Goal: Browse casually: Explore the website without a specific task or goal

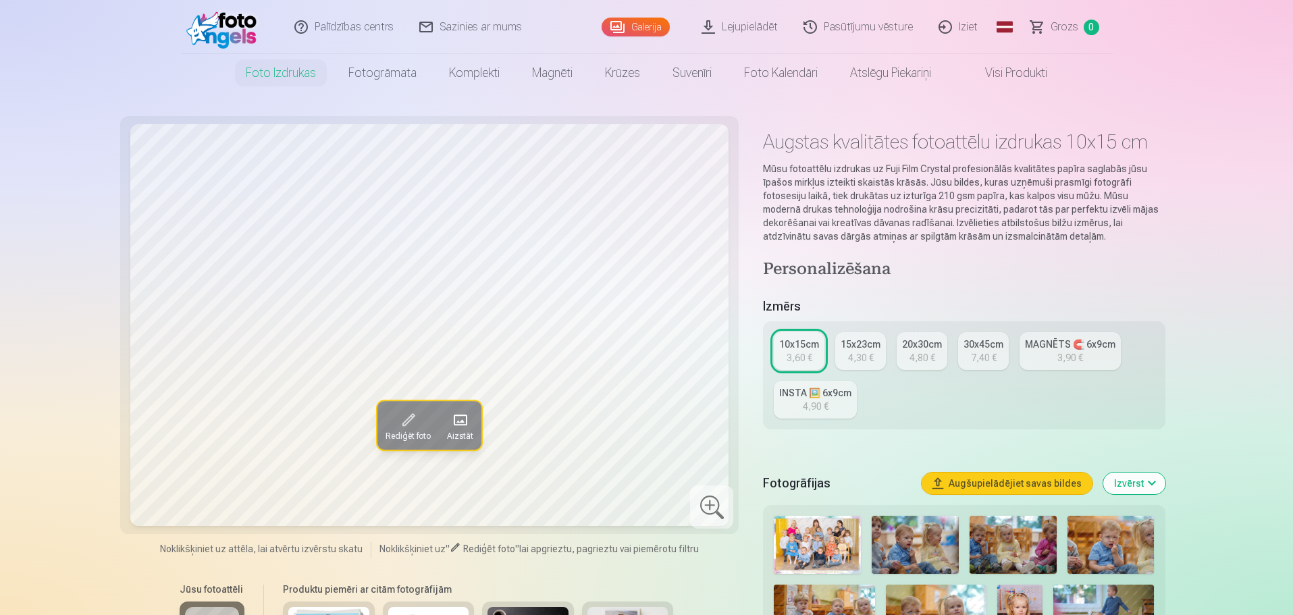
click at [866, 353] on div "4,30 €" at bounding box center [861, 358] width 26 height 14
click at [797, 352] on div "3,60 €" at bounding box center [799, 358] width 26 height 14
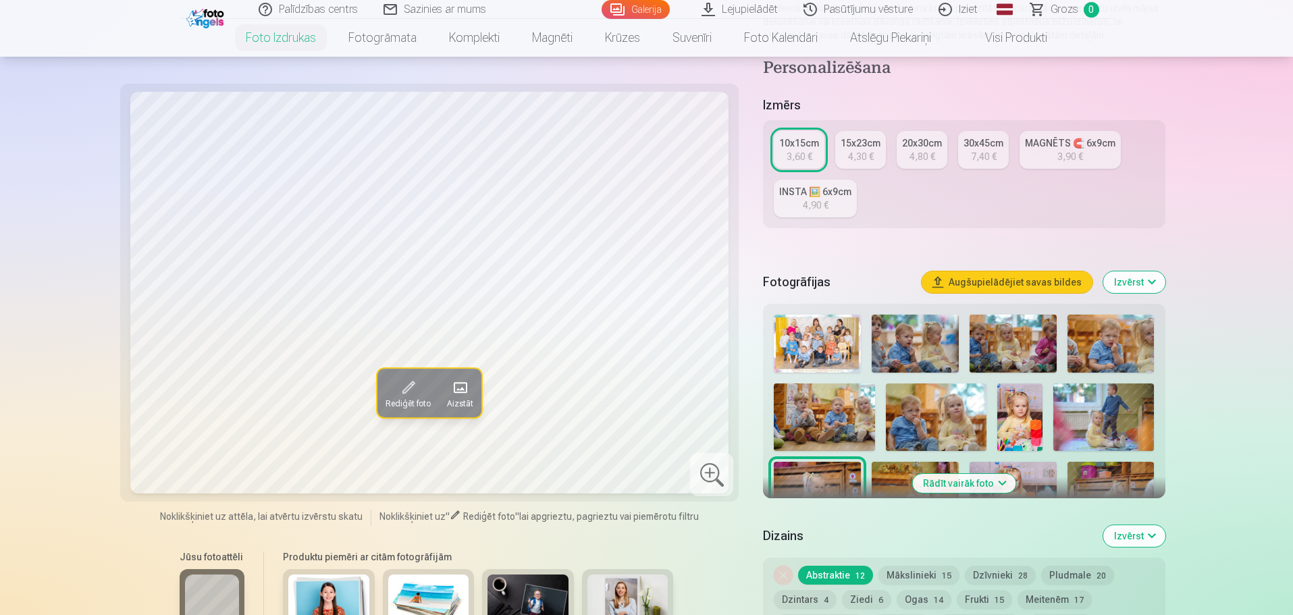
scroll to position [338, 0]
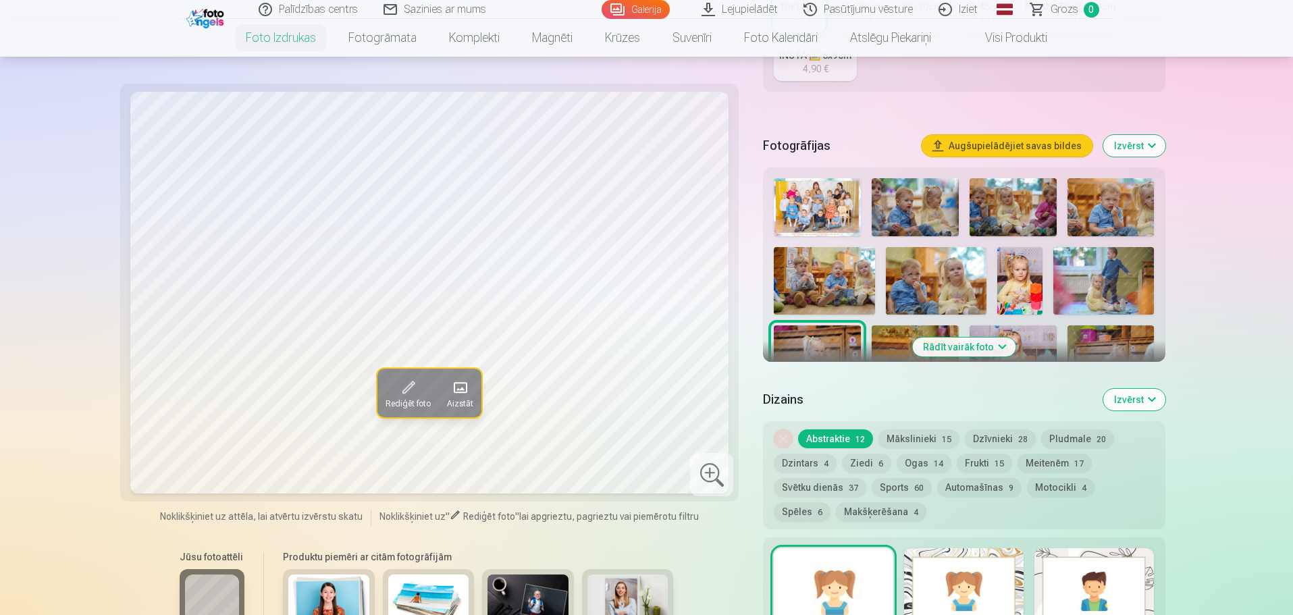
click at [975, 349] on button "Rādīt vairāk foto" at bounding box center [963, 347] width 103 height 19
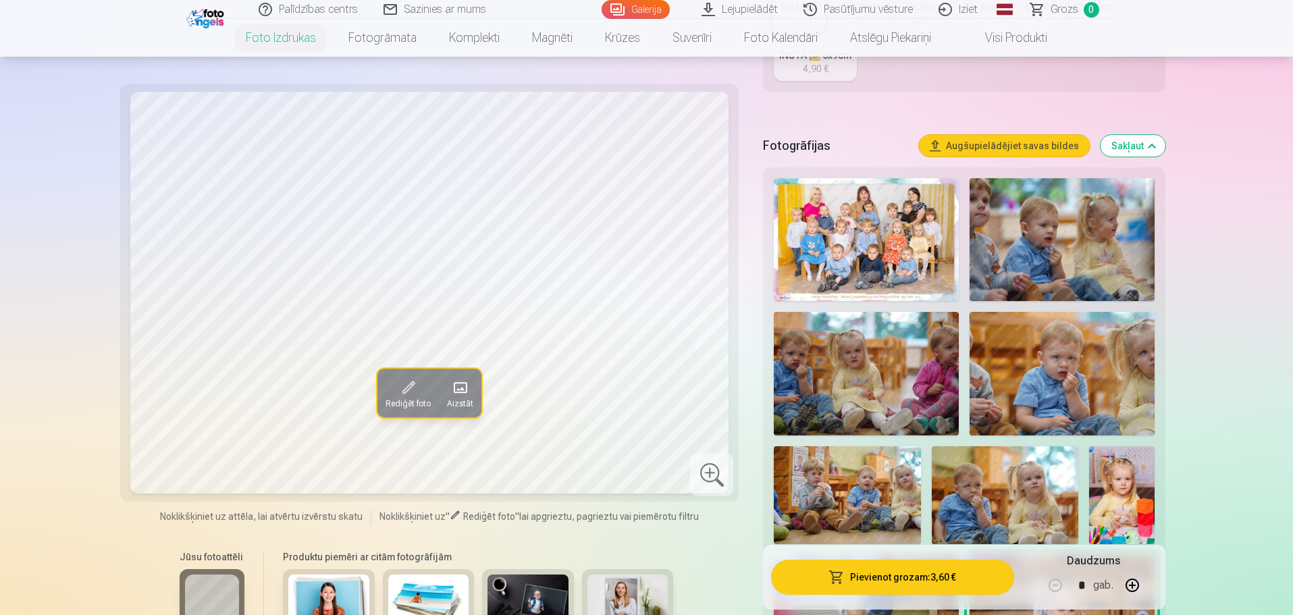
click at [879, 251] on img at bounding box center [866, 239] width 184 height 123
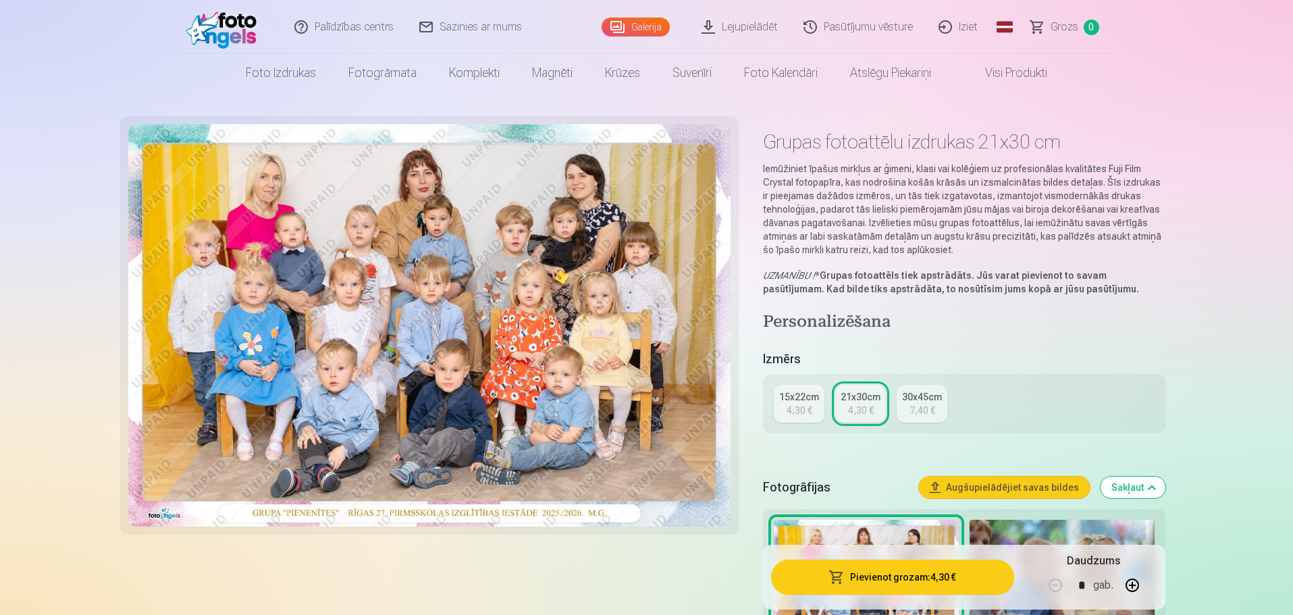
click at [909, 404] on div "7,40 €" at bounding box center [922, 411] width 26 height 14
click at [857, 400] on div "21x30cm" at bounding box center [860, 397] width 40 height 14
click at [805, 402] on div "15x22cm" at bounding box center [799, 397] width 40 height 14
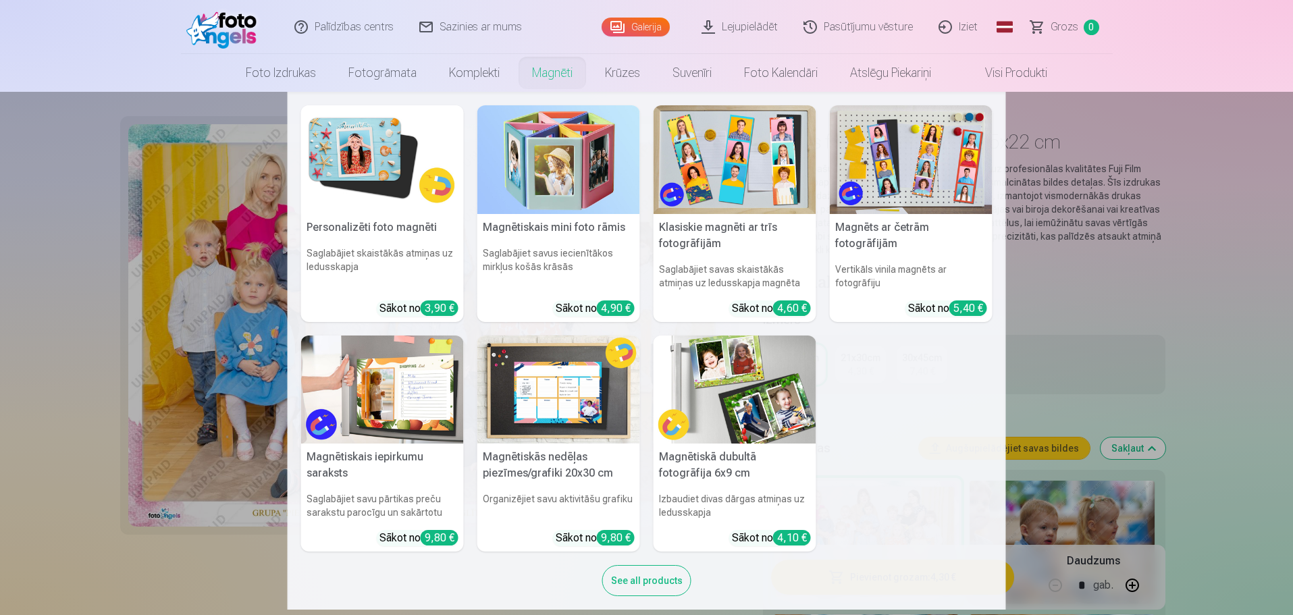
scroll to position [14, 0]
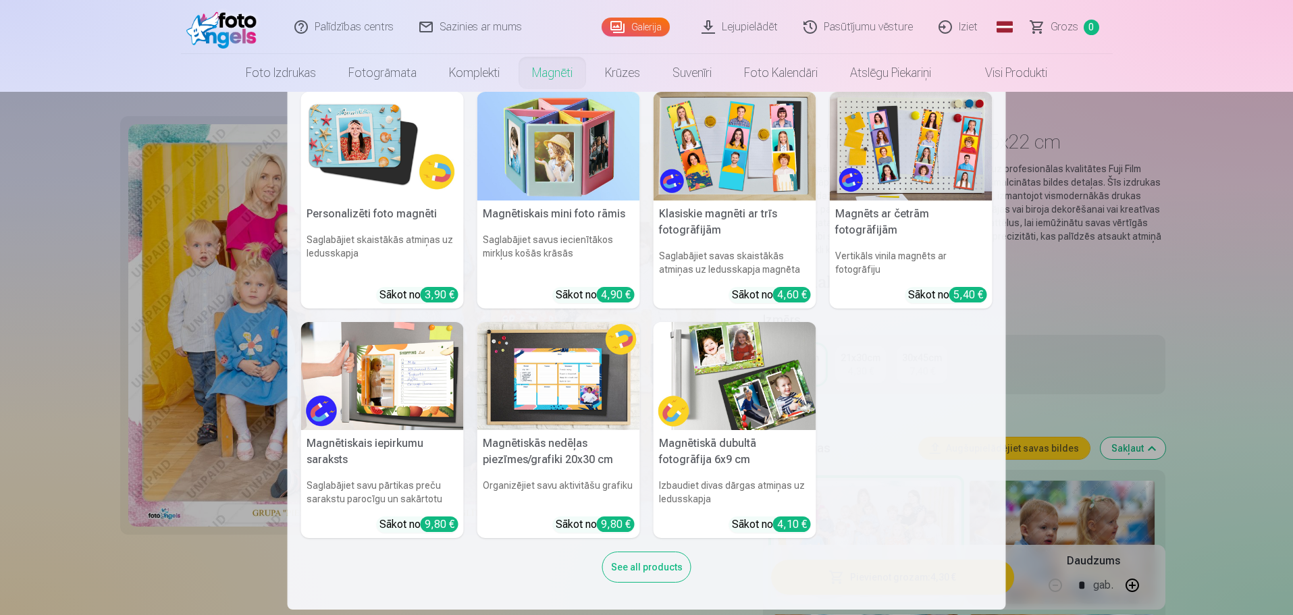
click at [1146, 307] on nav "Personalizēti foto magnēti Saglabājiet skaistākās atmiņas uz ledusskapja Sākot …" at bounding box center [646, 351] width 1293 height 518
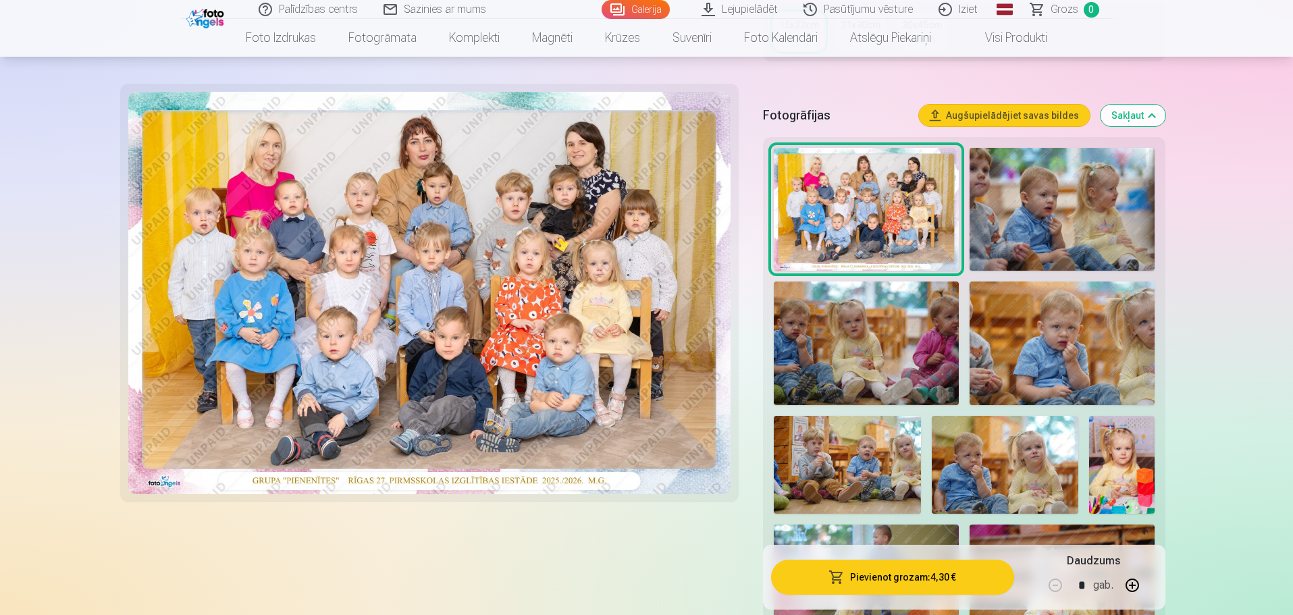
scroll to position [338, 0]
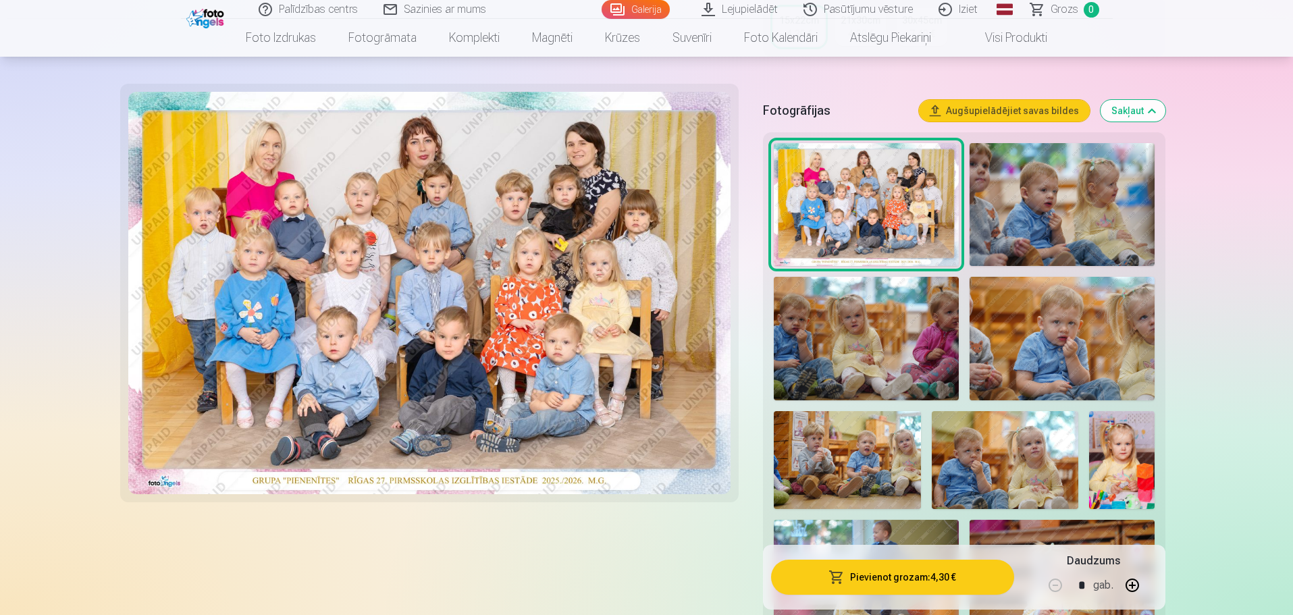
click at [1031, 231] on img at bounding box center [1061, 204] width 185 height 123
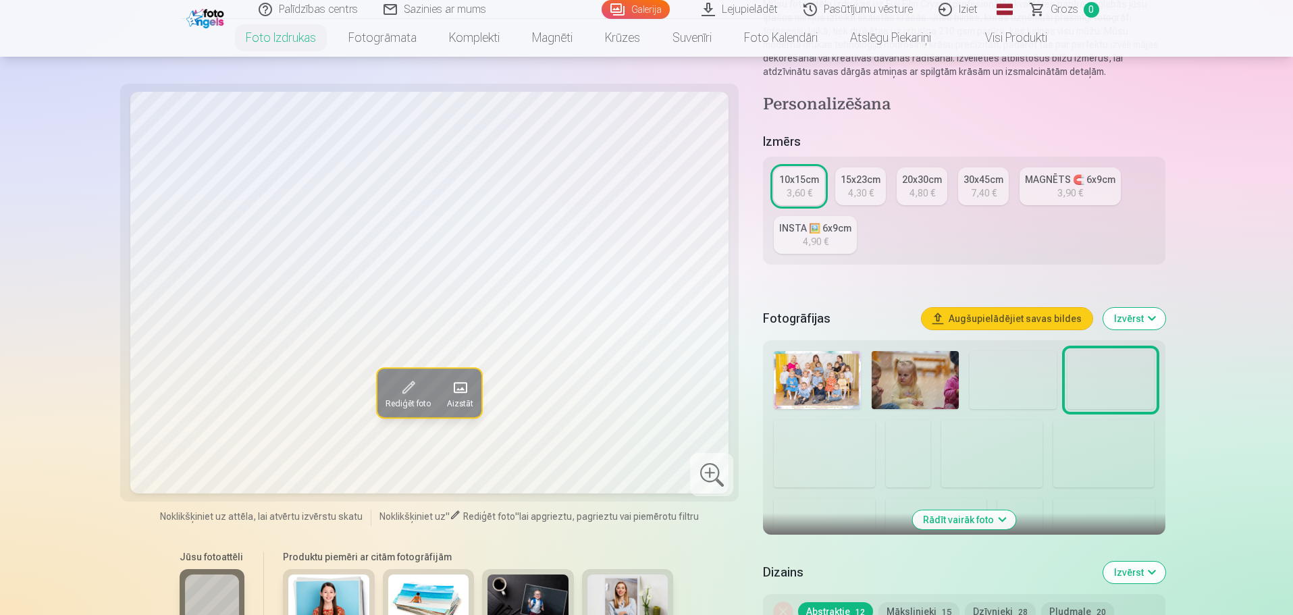
scroll to position [203, 0]
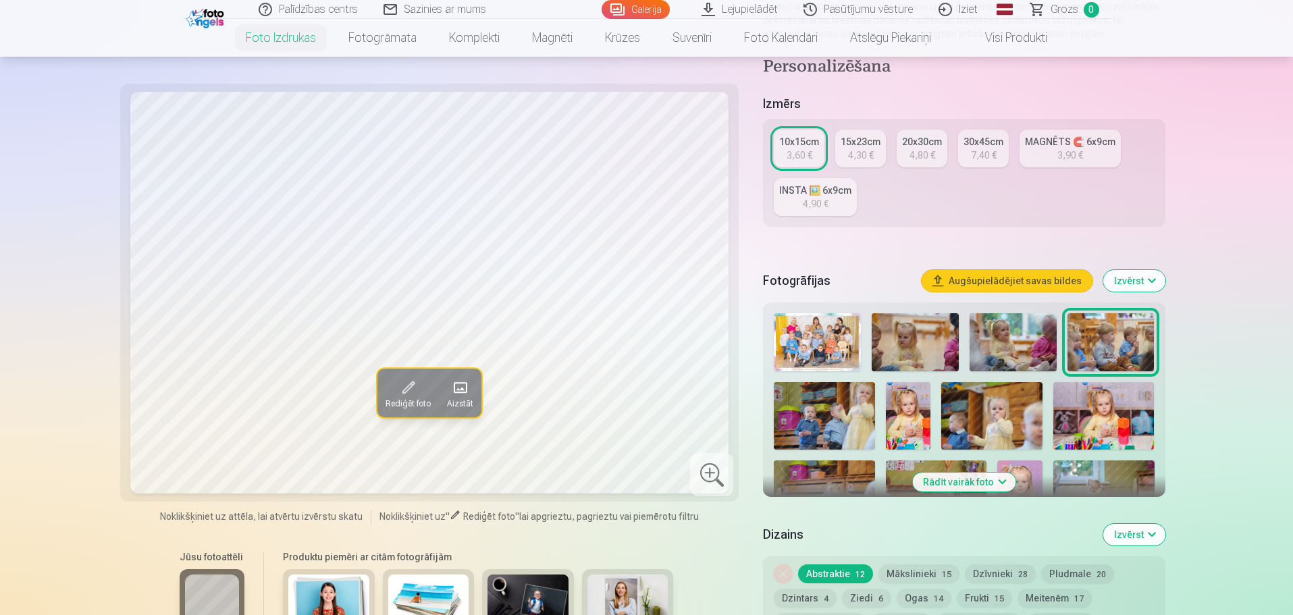
click at [934, 330] on img at bounding box center [914, 342] width 87 height 58
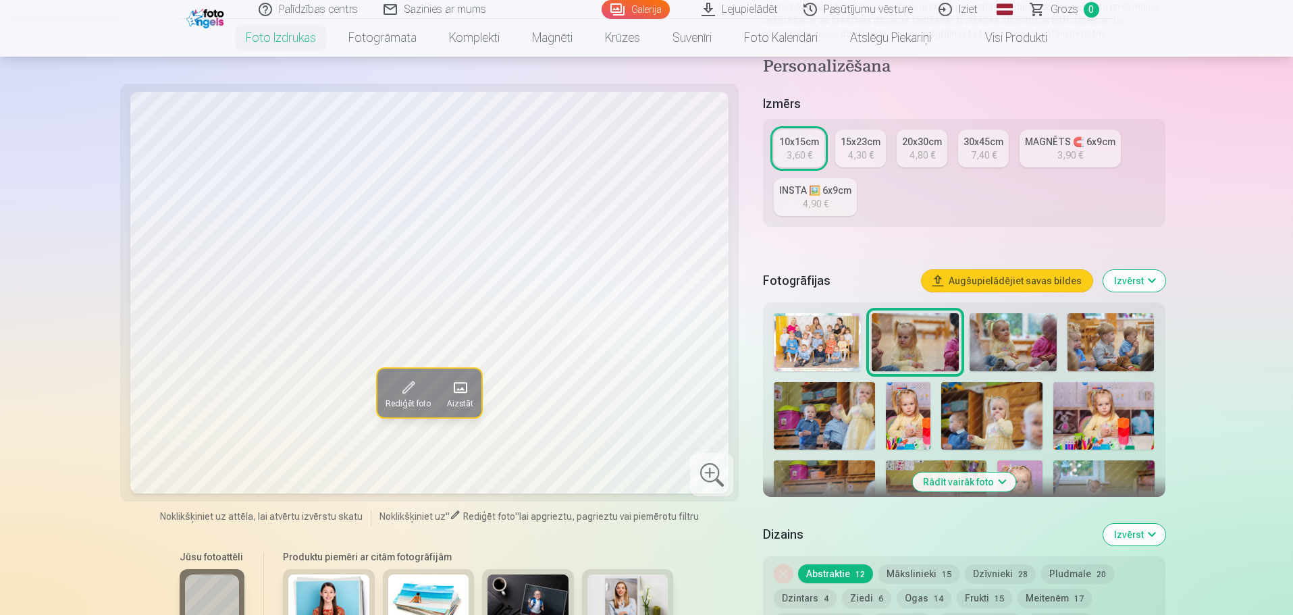
click at [998, 338] on img at bounding box center [1012, 342] width 87 height 58
click at [1113, 399] on img at bounding box center [1103, 416] width 101 height 68
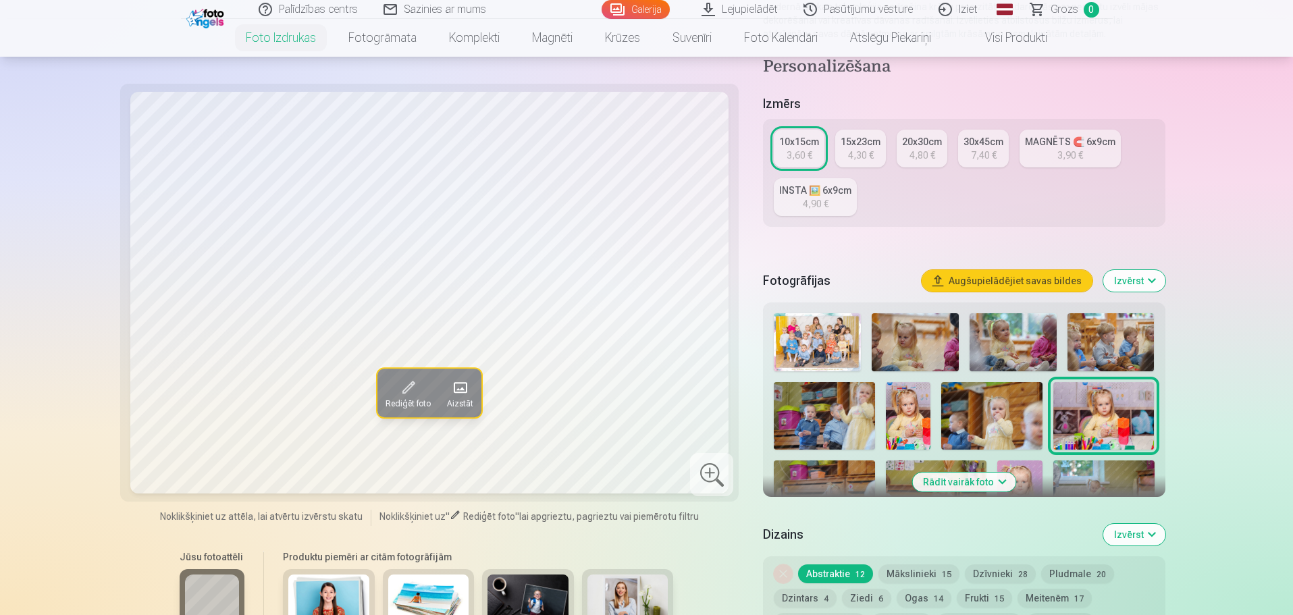
click at [1016, 416] on img at bounding box center [991, 416] width 101 height 68
click at [911, 420] on img at bounding box center [908, 416] width 45 height 68
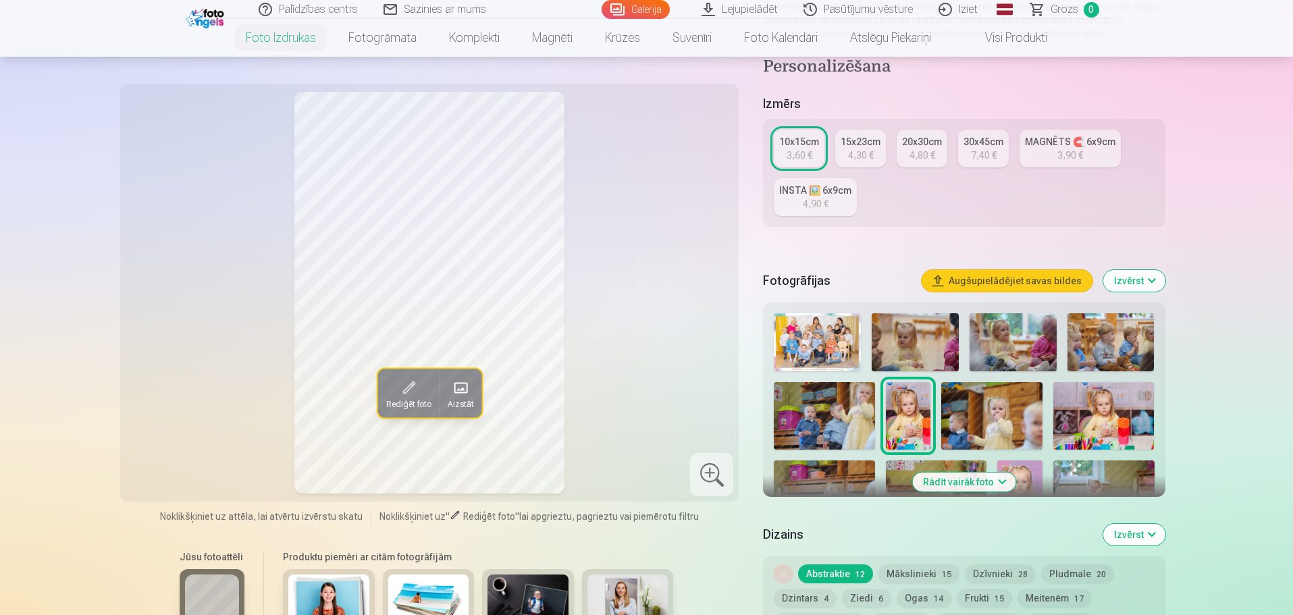
click at [848, 416] on img at bounding box center [824, 416] width 101 height 68
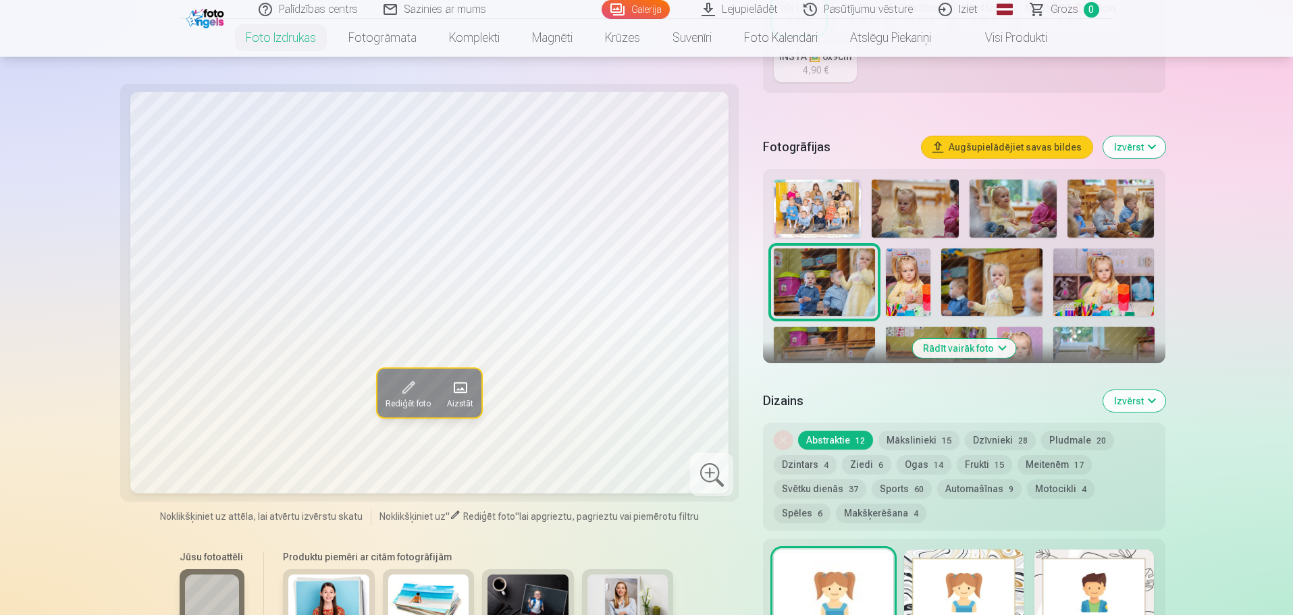
scroll to position [338, 0]
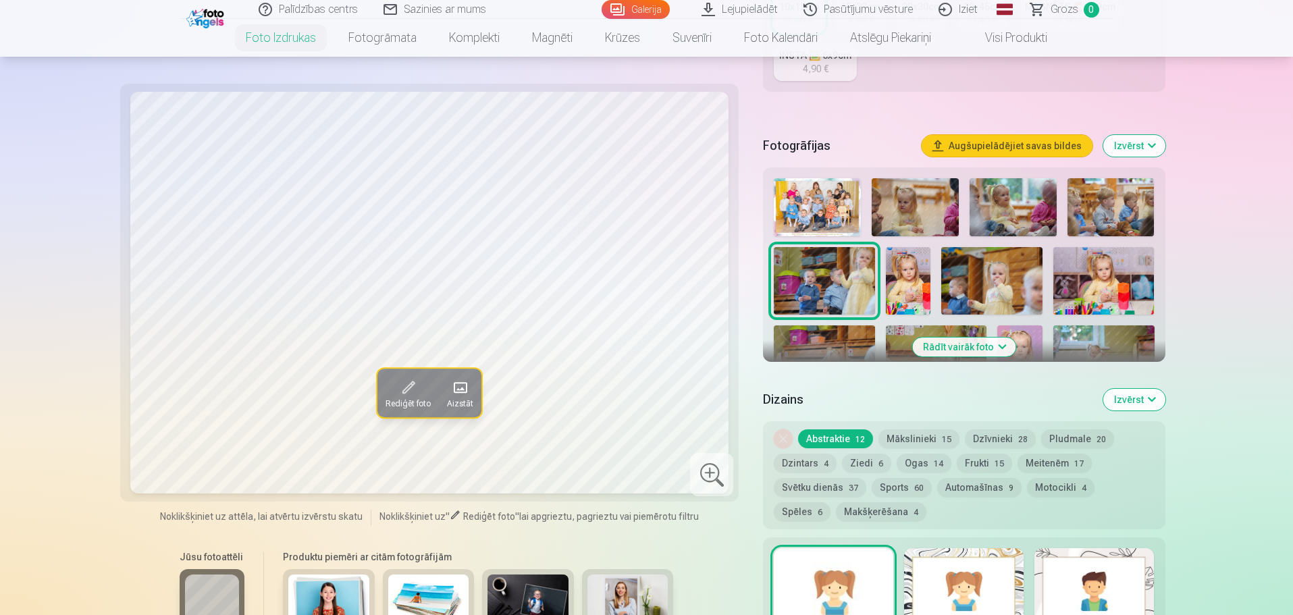
click at [931, 348] on button "Rādīt vairāk foto" at bounding box center [963, 347] width 103 height 19
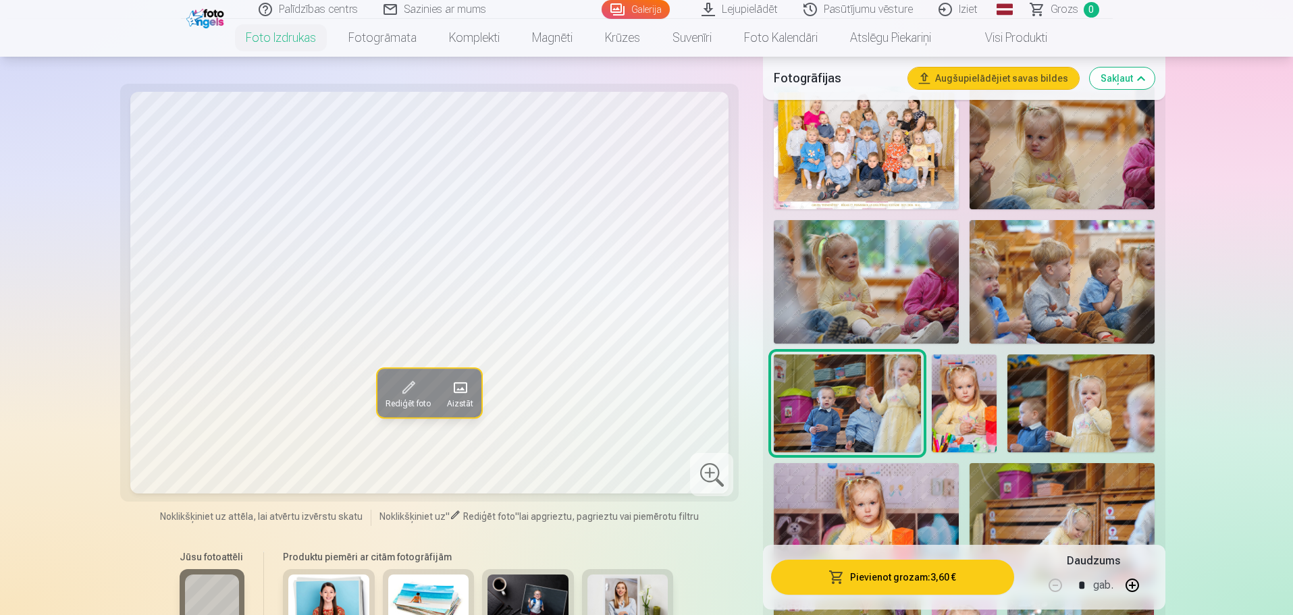
scroll to position [473, 0]
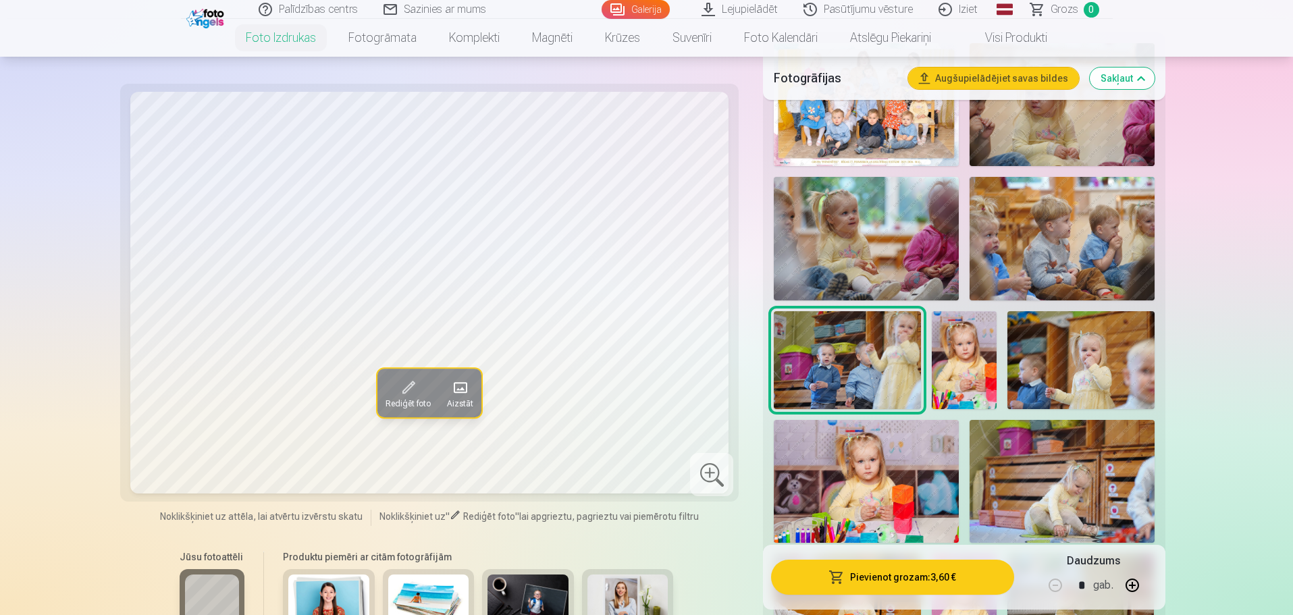
click at [956, 367] on img at bounding box center [964, 360] width 65 height 98
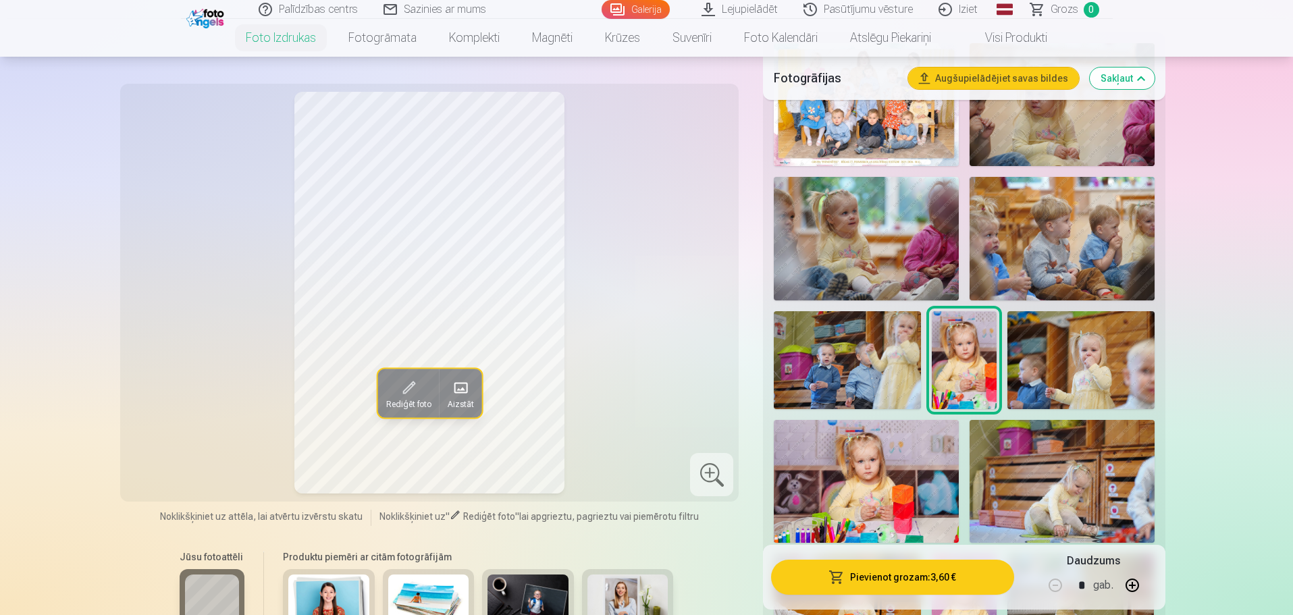
click at [1054, 382] on img at bounding box center [1080, 360] width 146 height 98
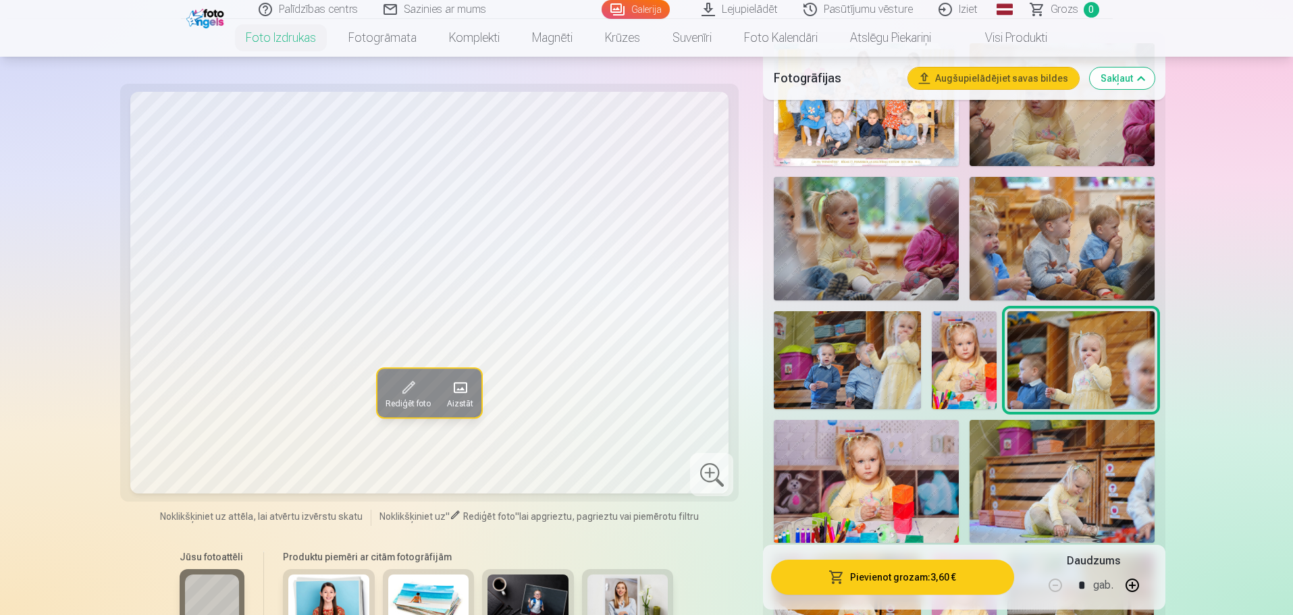
click at [905, 474] on img at bounding box center [866, 481] width 185 height 123
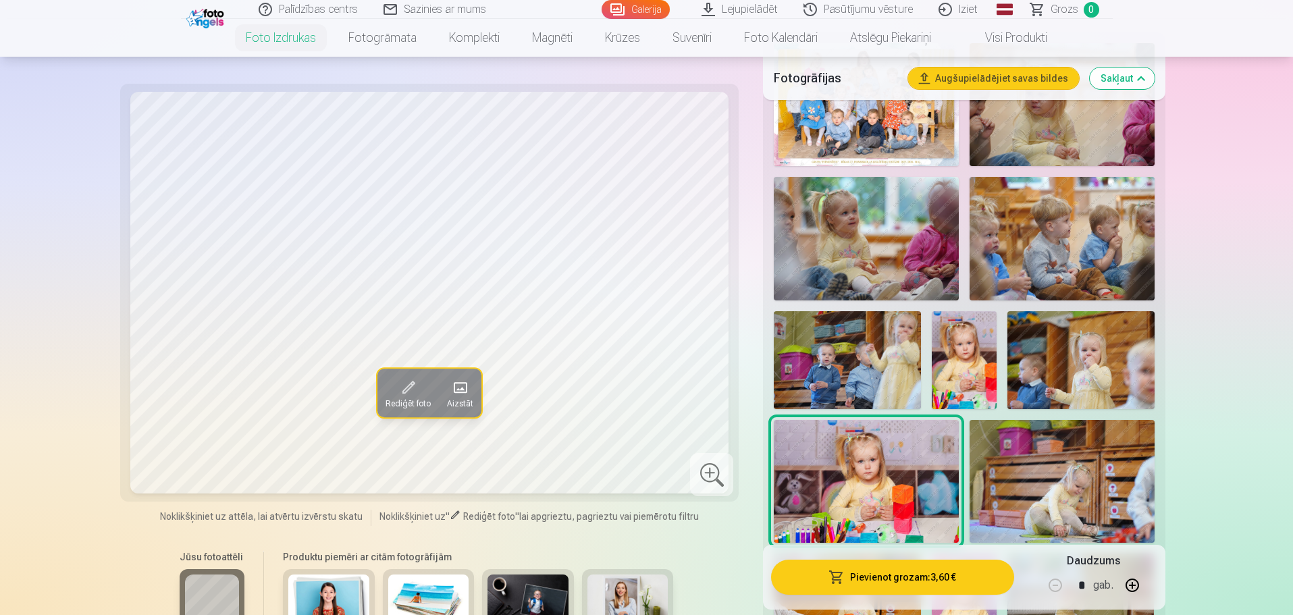
click at [1056, 474] on img at bounding box center [1061, 481] width 185 height 123
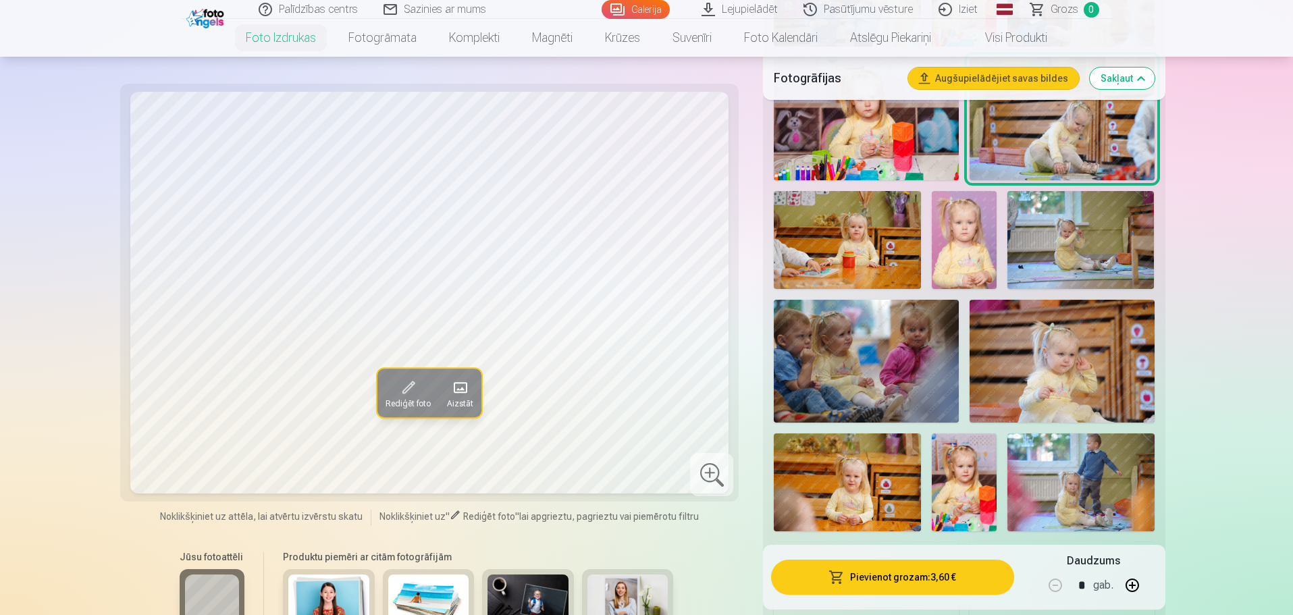
scroll to position [878, 0]
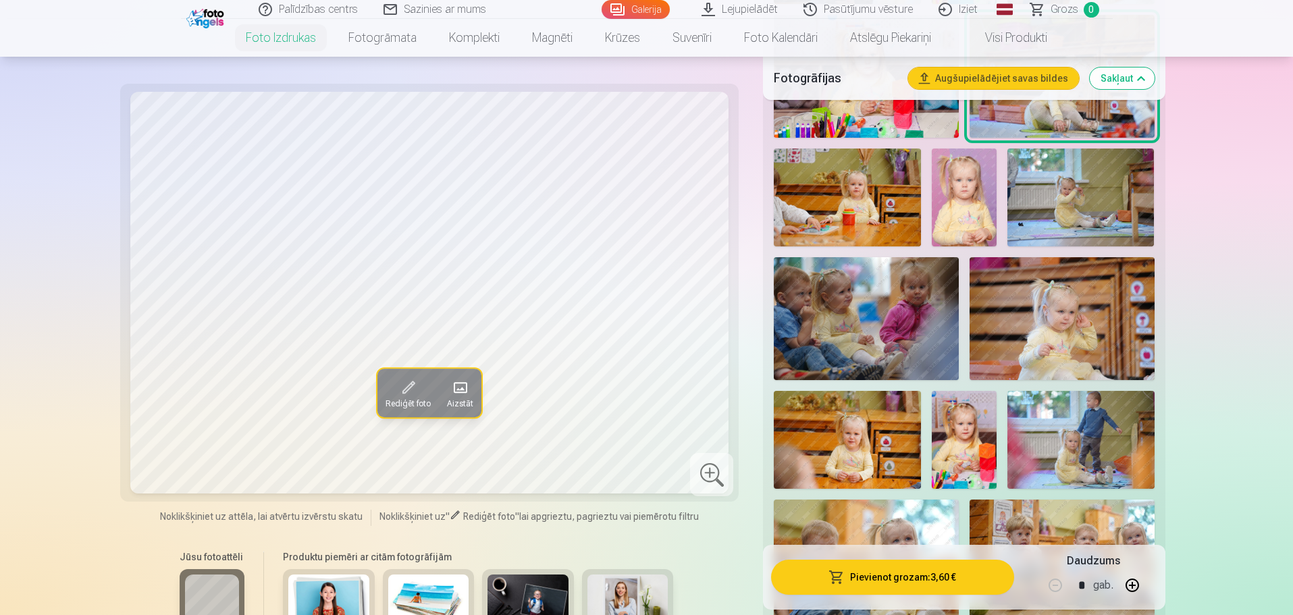
click at [911, 336] on img at bounding box center [866, 318] width 185 height 123
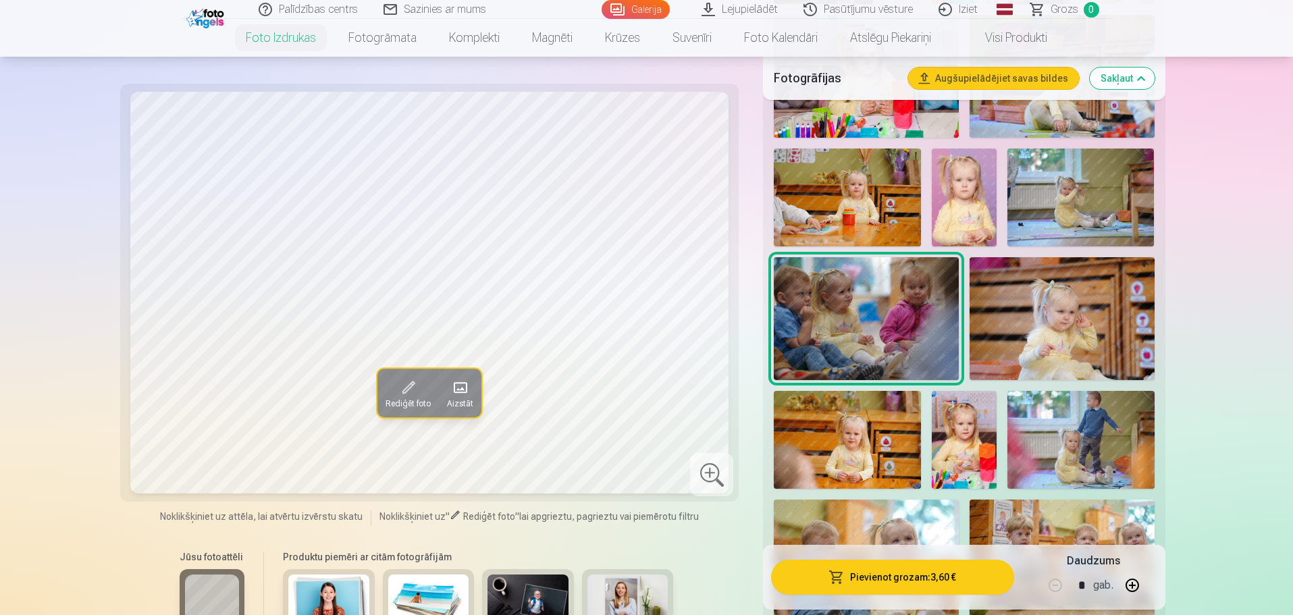
click at [980, 437] on img at bounding box center [964, 440] width 65 height 98
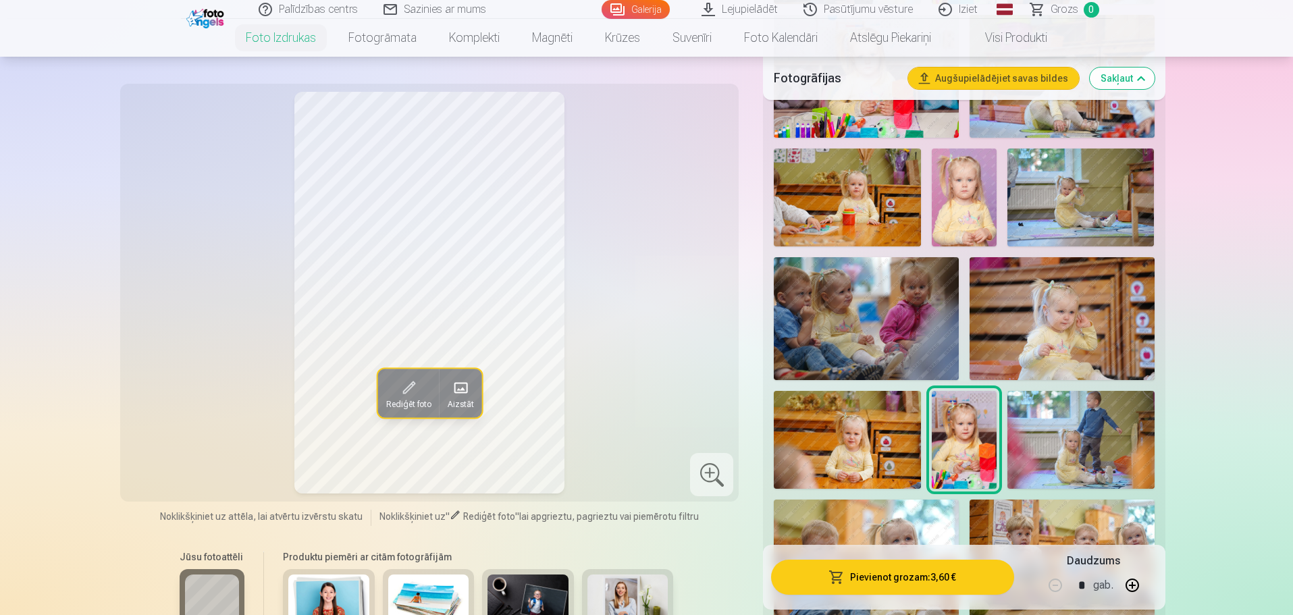
click at [875, 440] on img at bounding box center [847, 440] width 146 height 98
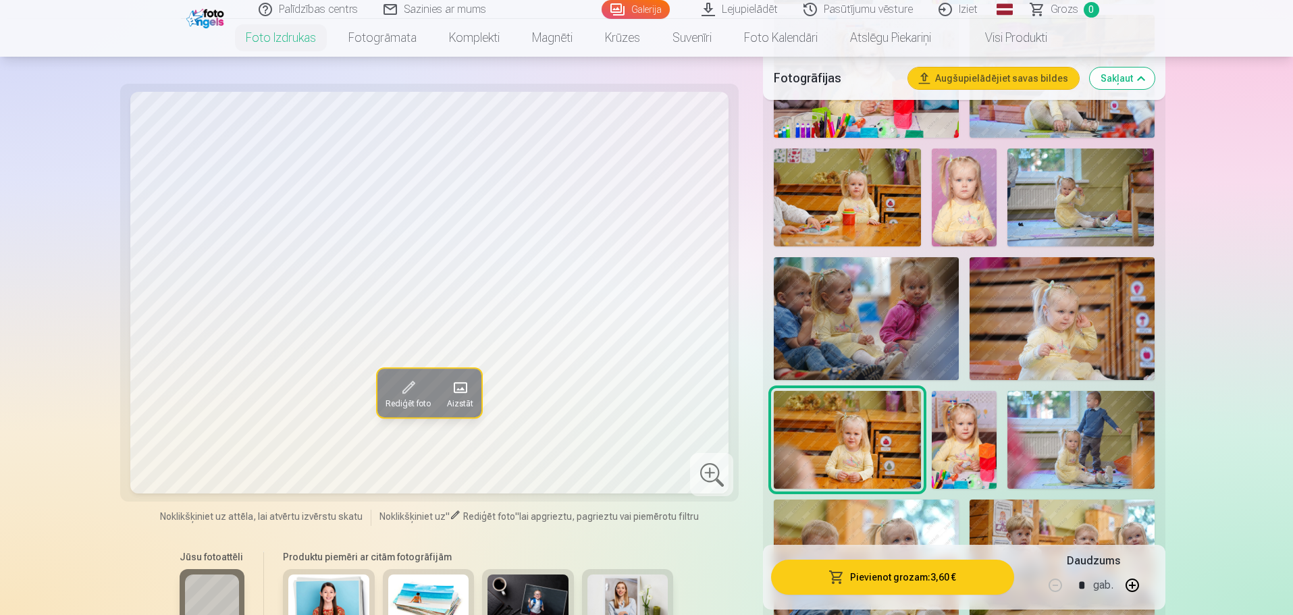
click at [1056, 444] on img at bounding box center [1080, 440] width 146 height 98
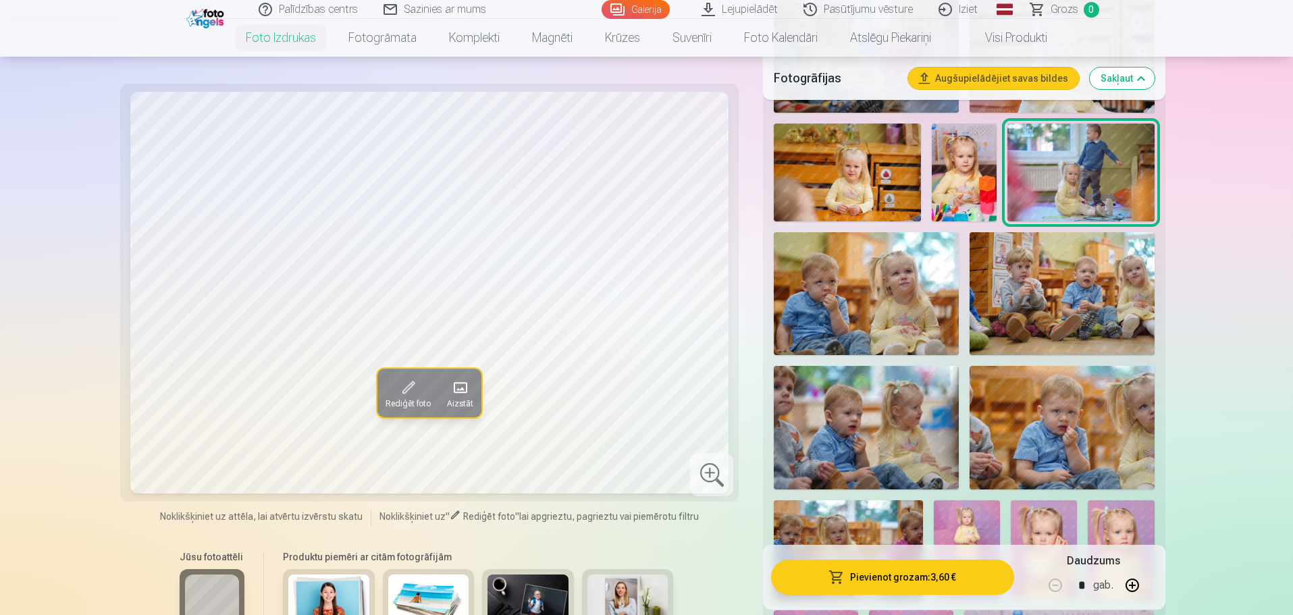
scroll to position [1148, 0]
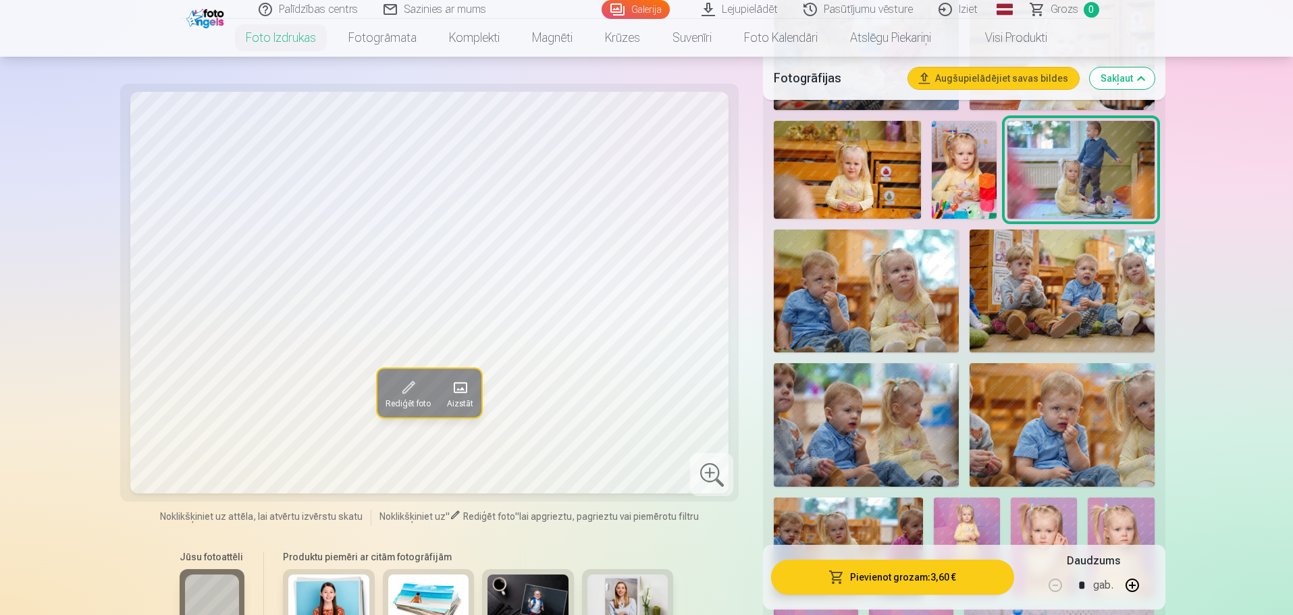
click at [920, 309] on img at bounding box center [866, 291] width 185 height 123
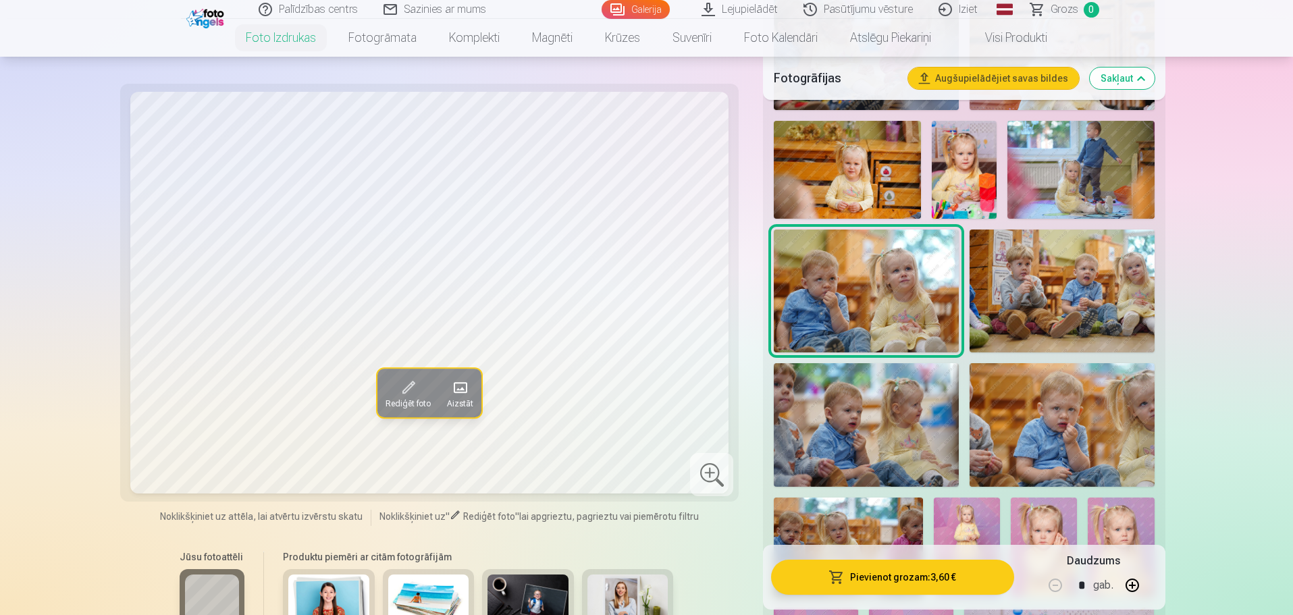
click at [1020, 307] on img at bounding box center [1061, 291] width 185 height 123
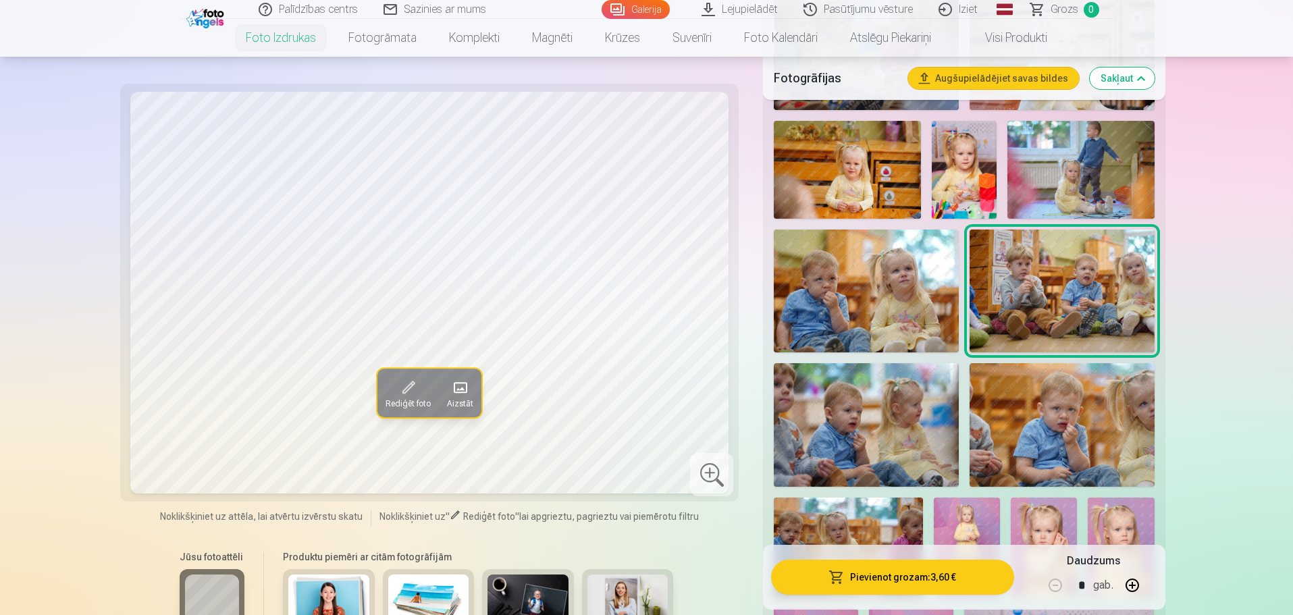
click at [857, 419] on img at bounding box center [866, 424] width 185 height 123
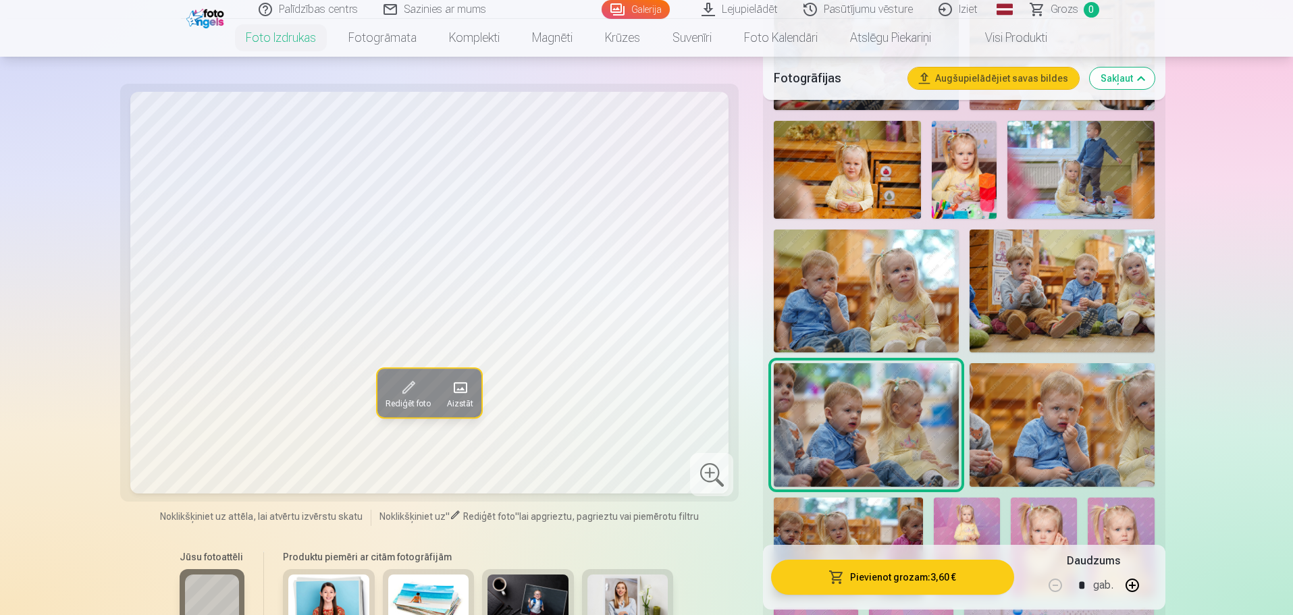
click at [1017, 397] on img at bounding box center [1061, 424] width 185 height 123
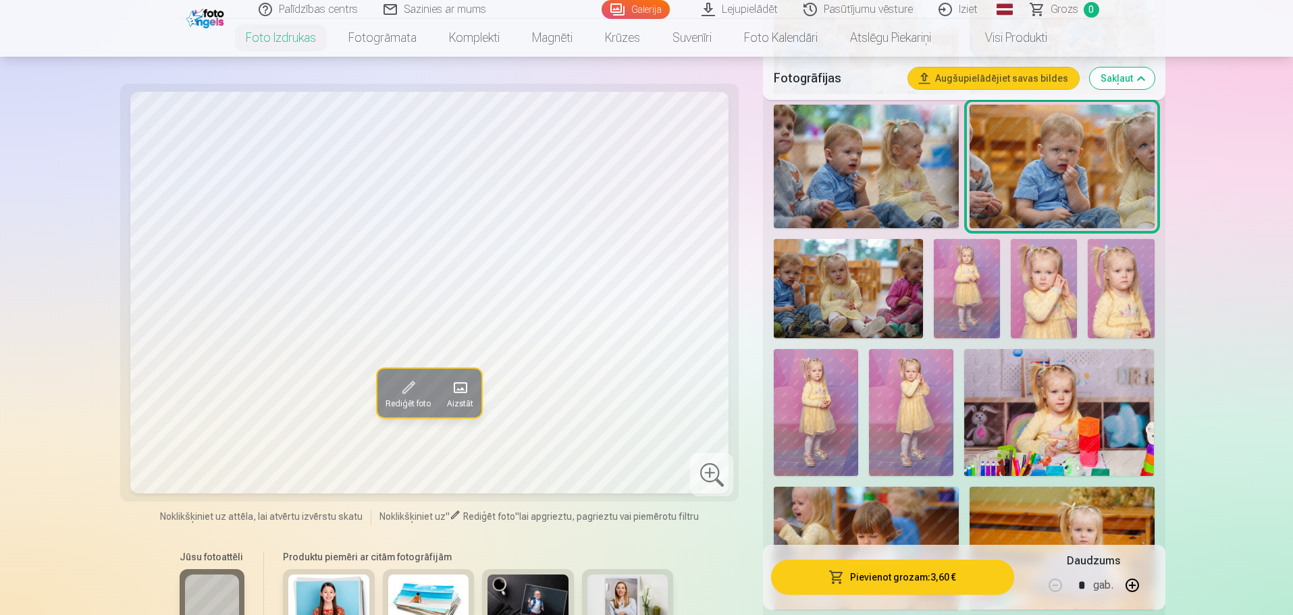
scroll to position [1418, 0]
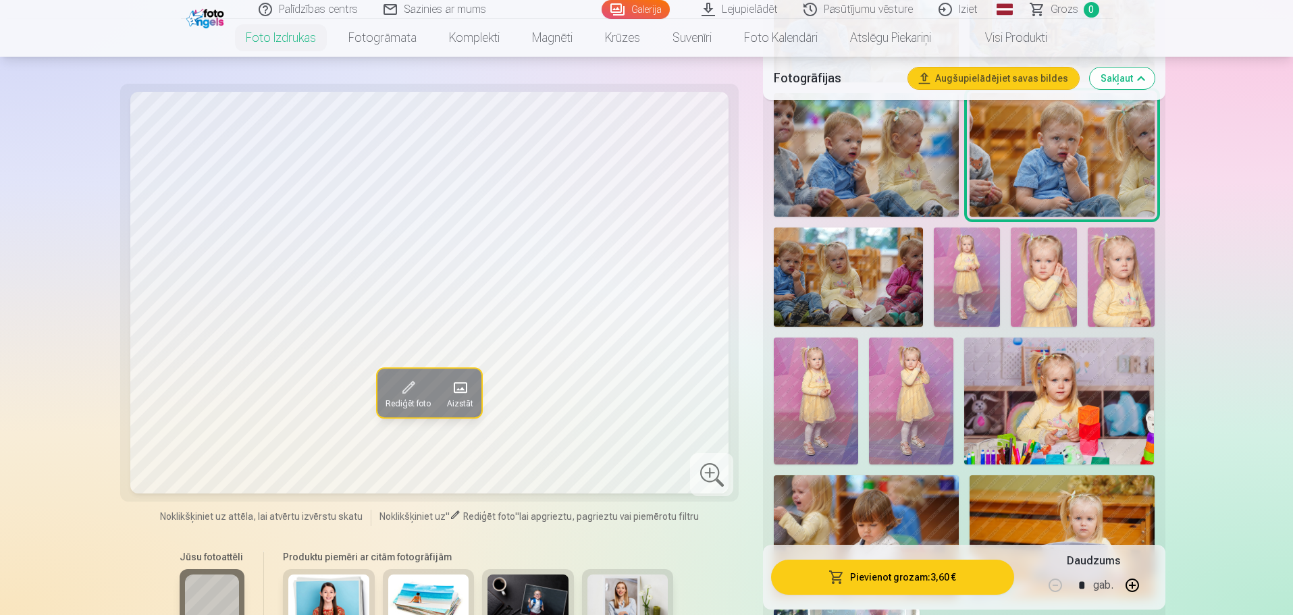
click at [897, 288] on img at bounding box center [848, 276] width 149 height 99
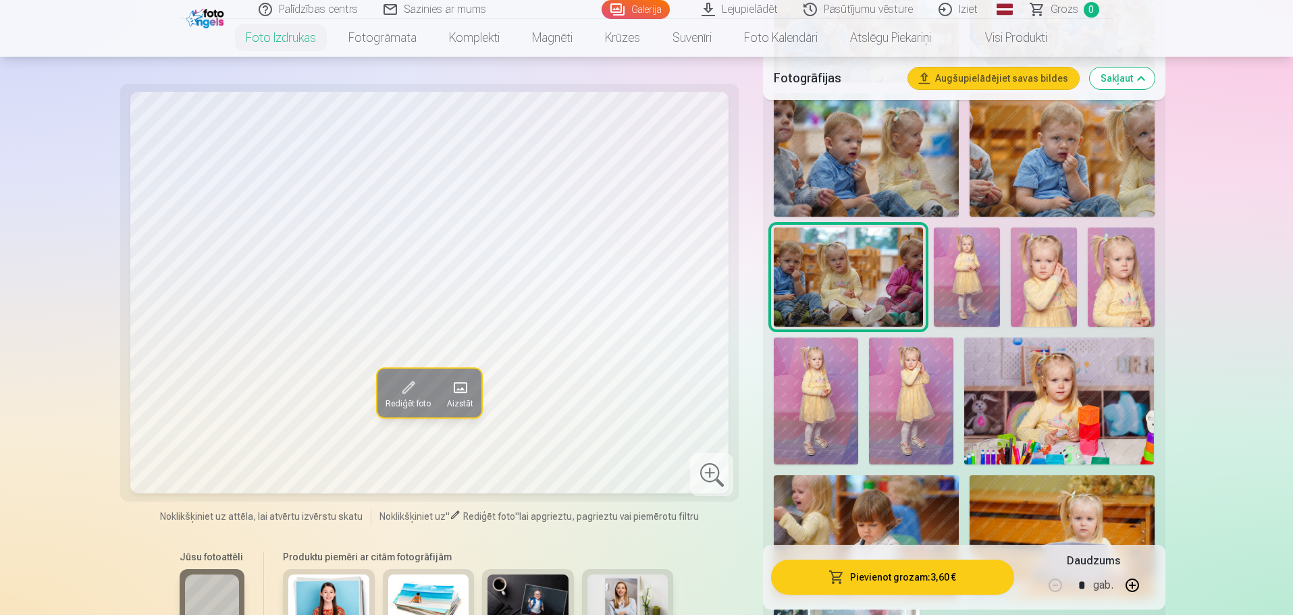
click at [959, 275] on img at bounding box center [967, 276] width 66 height 99
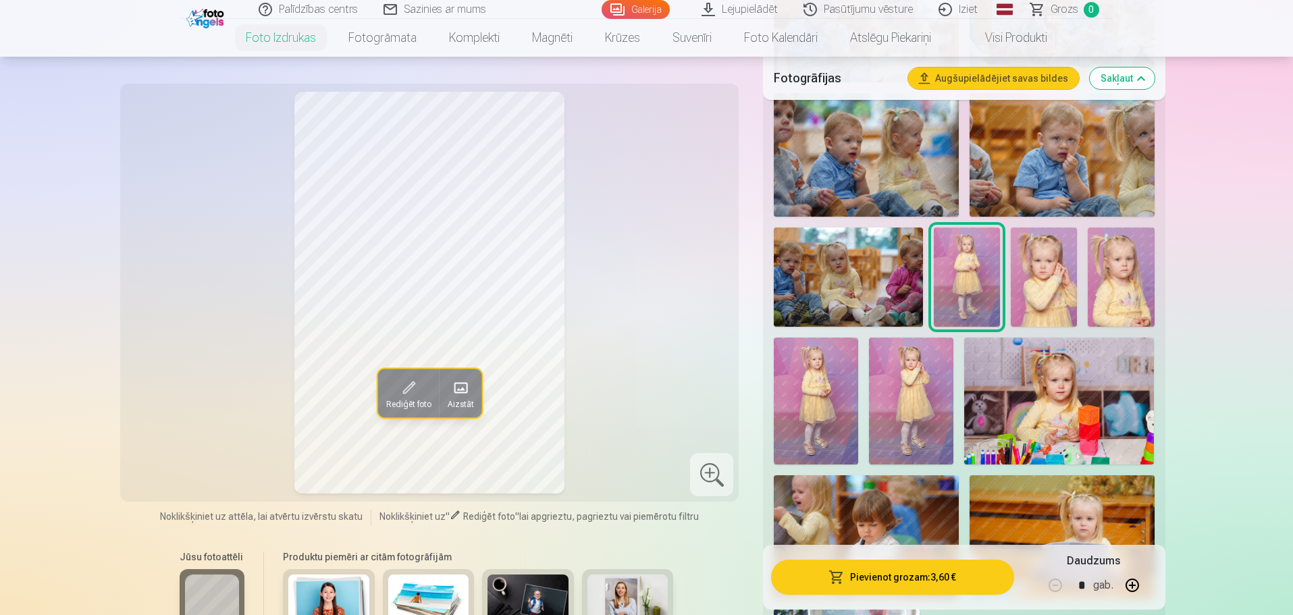
click at [1039, 269] on img at bounding box center [1044, 276] width 66 height 99
click at [1115, 277] on img at bounding box center [1121, 276] width 66 height 99
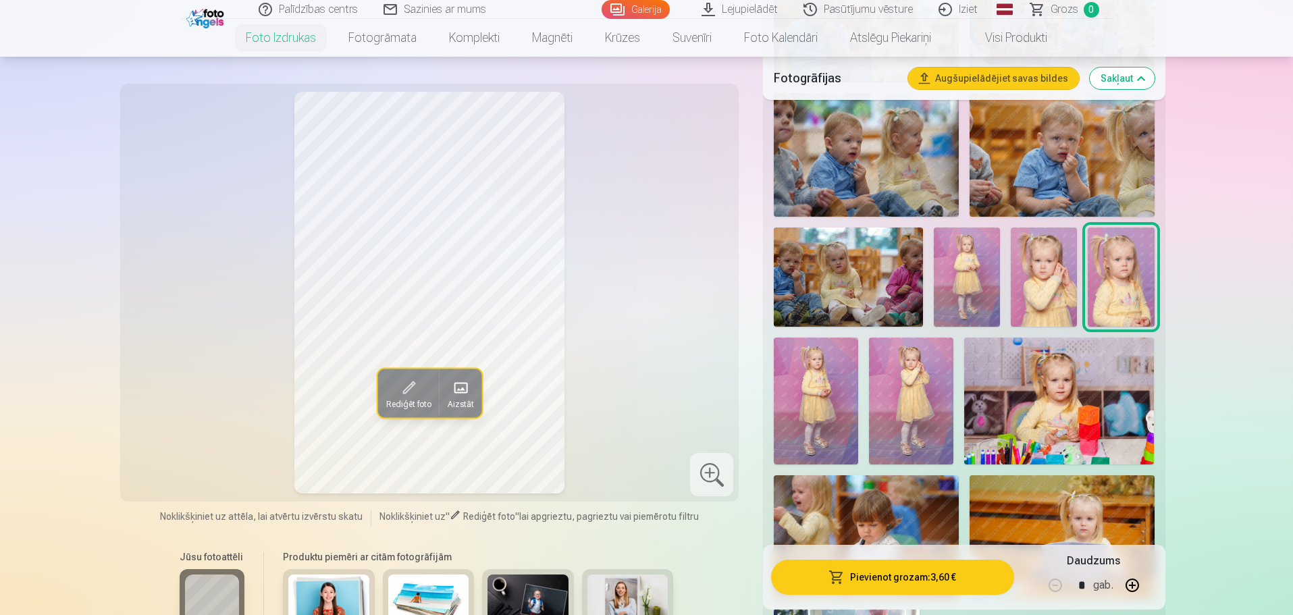
click at [826, 380] on img at bounding box center [816, 401] width 84 height 127
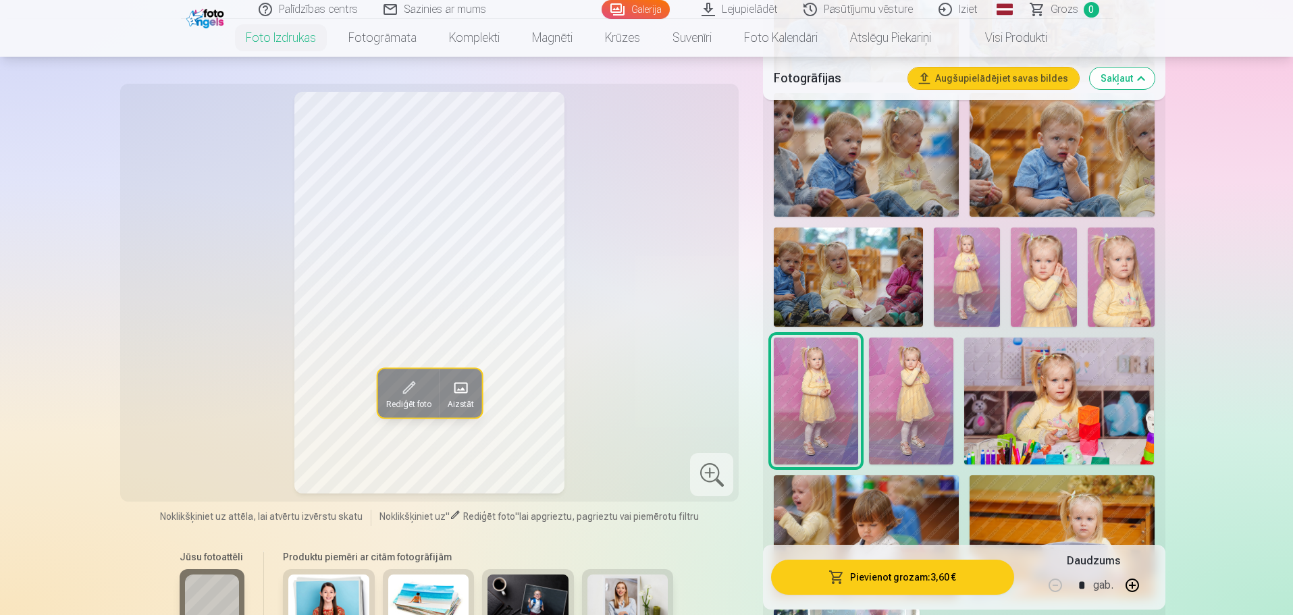
click at [894, 377] on img at bounding box center [911, 401] width 84 height 127
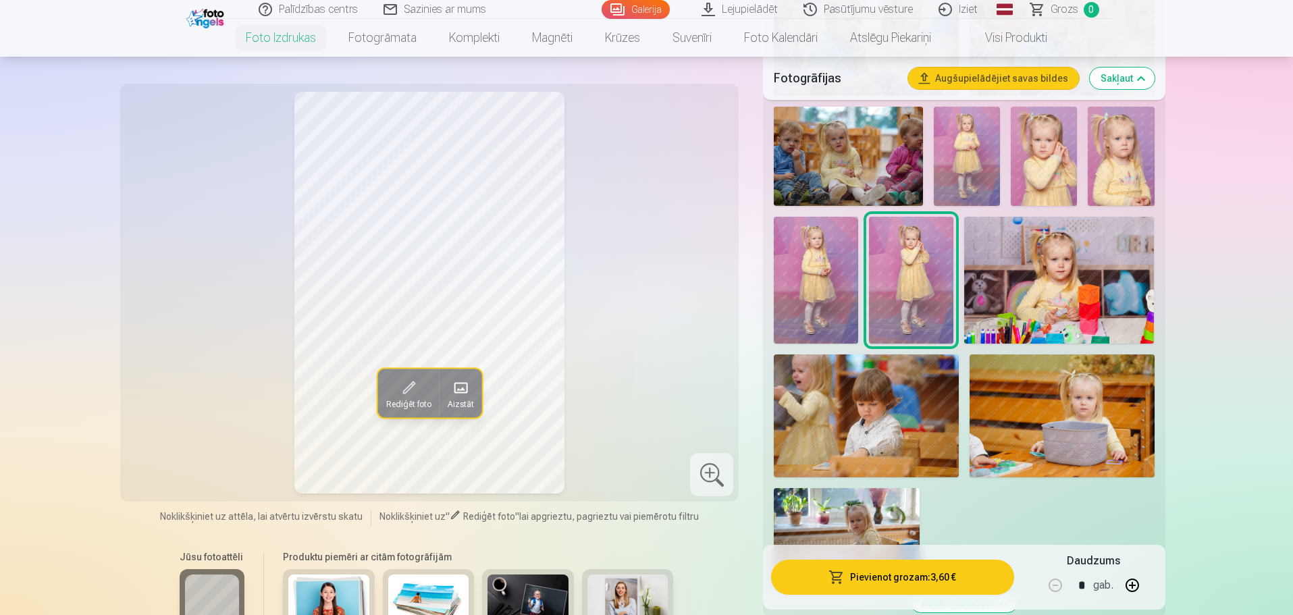
scroll to position [1688, 0]
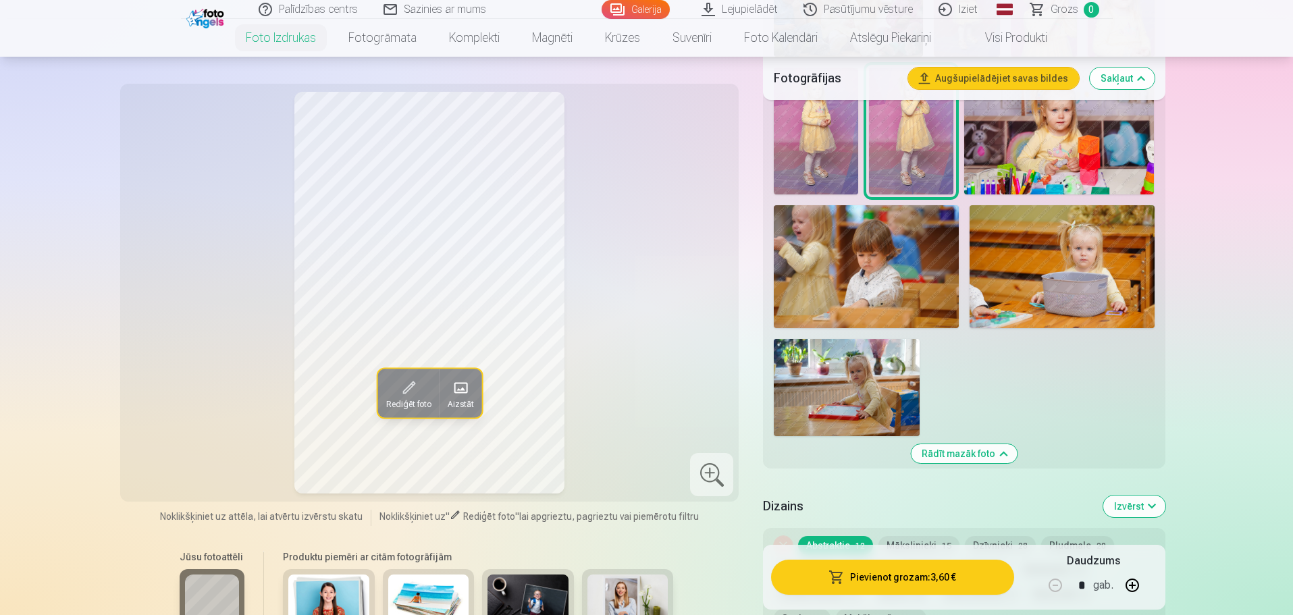
click at [938, 301] on img at bounding box center [866, 266] width 185 height 123
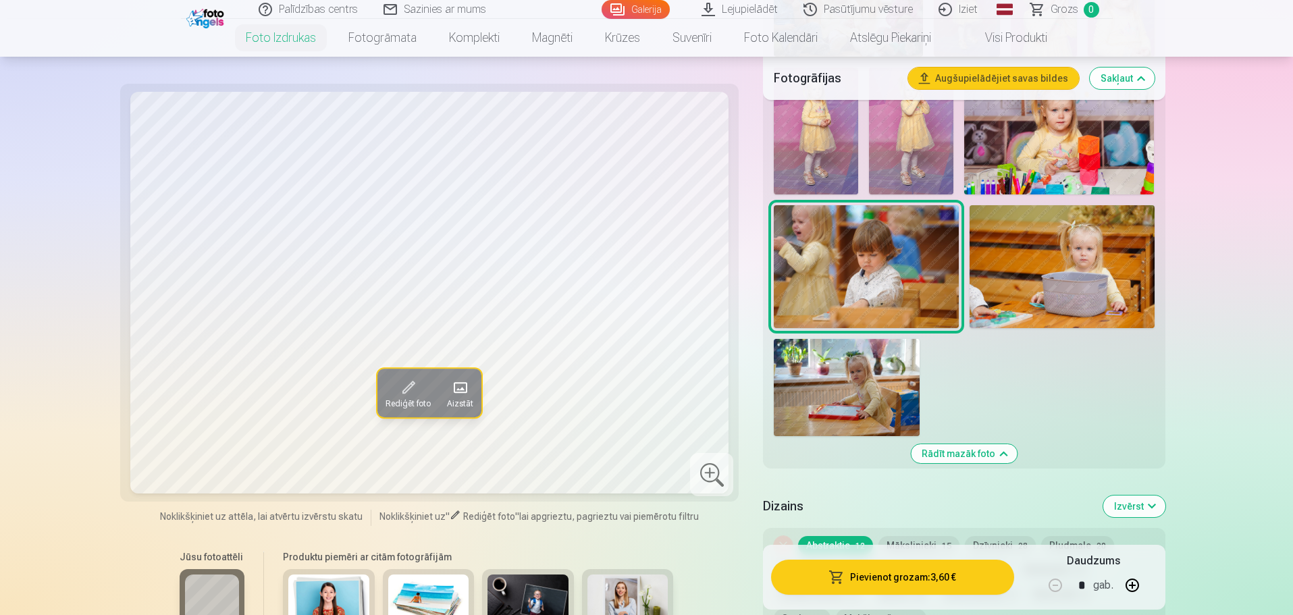
click at [1052, 265] on img at bounding box center [1061, 266] width 185 height 123
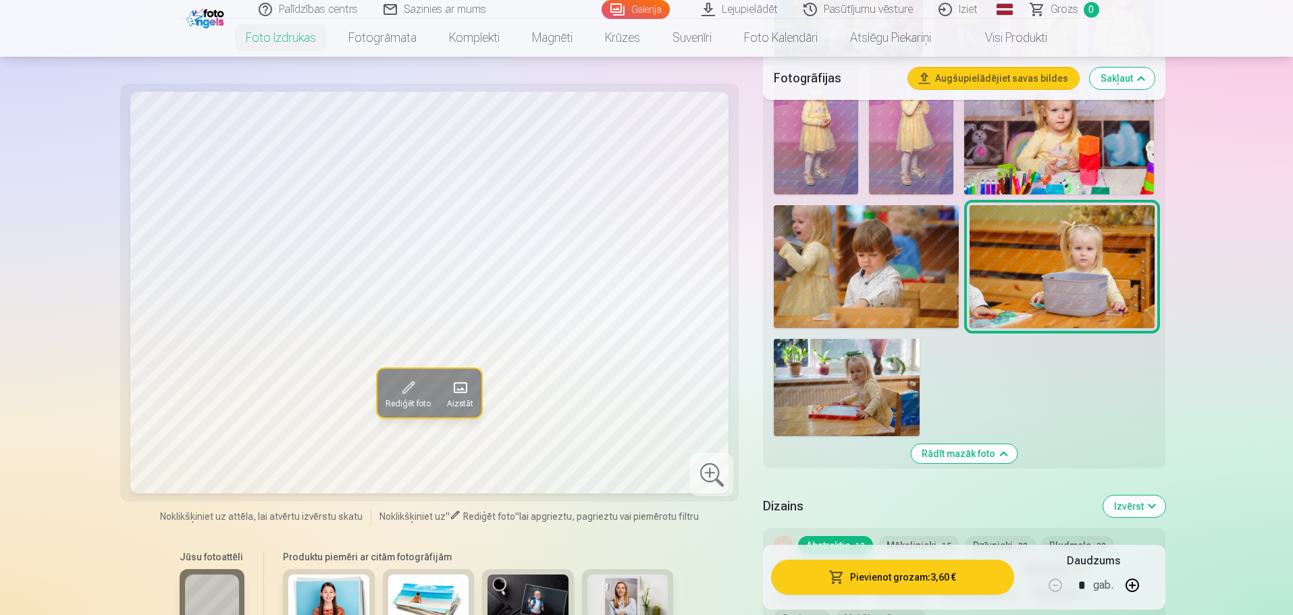
click at [852, 387] on img at bounding box center [847, 387] width 146 height 97
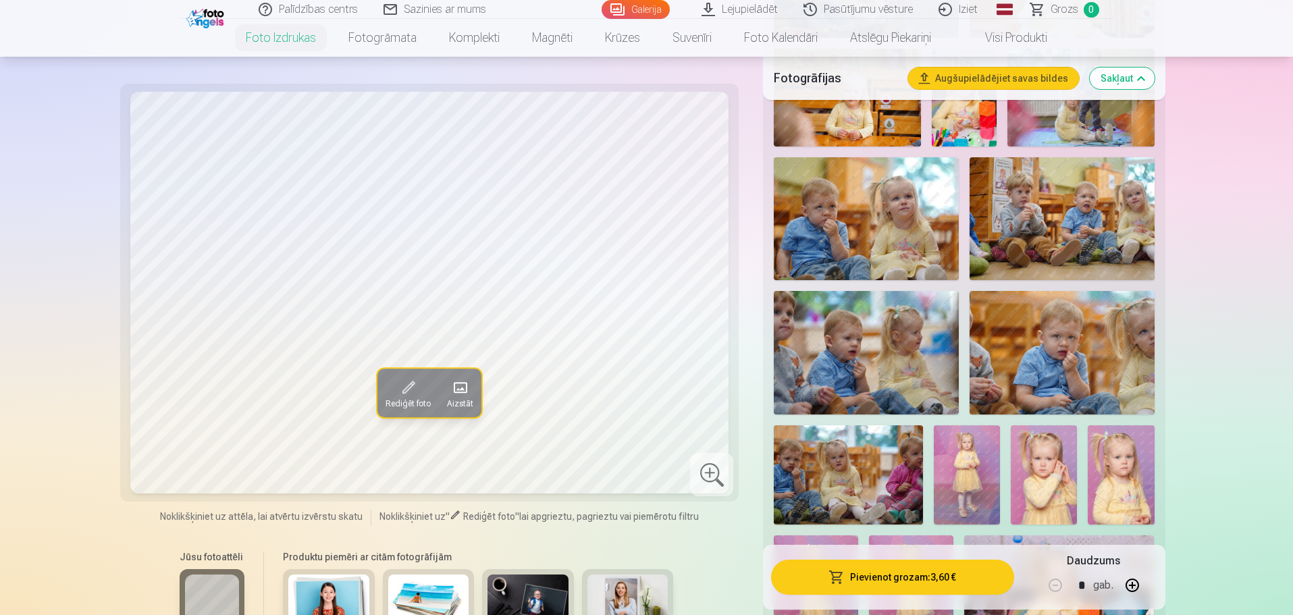
scroll to position [1215, 0]
